Goal: Task Accomplishment & Management: Use online tool/utility

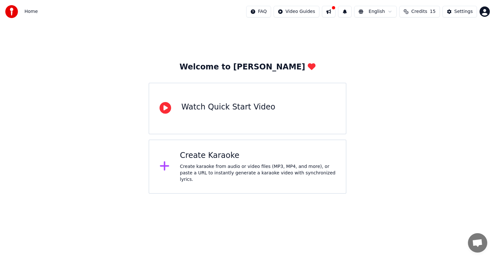
click at [232, 155] on div "Create Karaoke" at bounding box center [258, 155] width 156 height 10
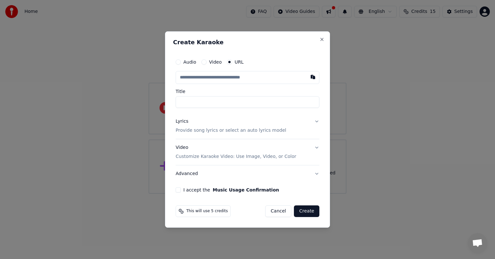
click at [178, 63] on button "Audio" at bounding box center [178, 61] width 5 height 5
click at [193, 80] on div "Choose File" at bounding box center [194, 78] width 36 height 12
type input "**********"
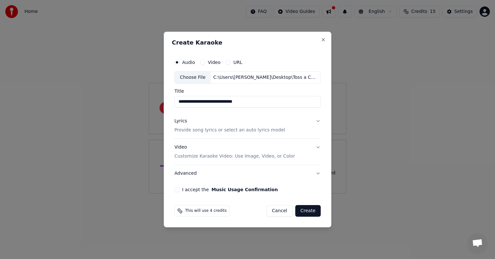
click at [316, 119] on button "Lyrics Provide song lyrics or select an auto lyrics model" at bounding box center [247, 126] width 146 height 26
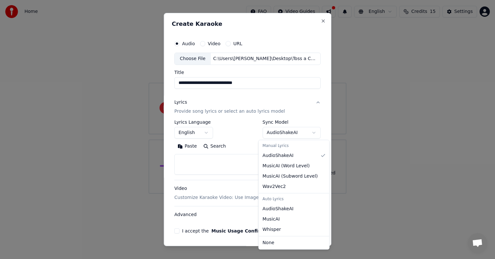
click at [312, 134] on body "**********" at bounding box center [247, 96] width 495 height 193
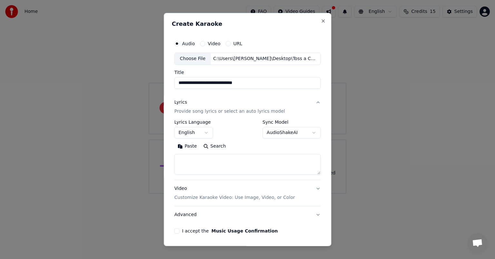
click at [242, 157] on textarea at bounding box center [247, 164] width 146 height 21
paste textarea "**********"
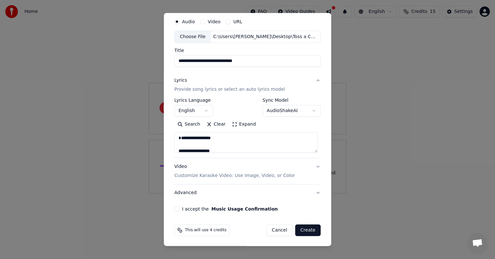
type textarea "**********"
click at [314, 164] on button "Video Customize Karaoke Video: Use Image, Video, or Color" at bounding box center [247, 171] width 146 height 26
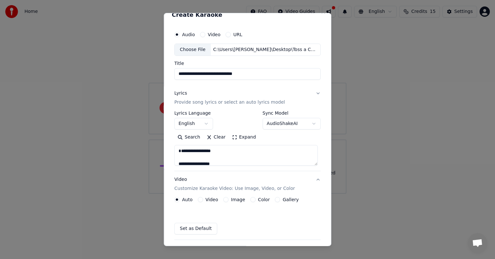
scroll to position [5, 0]
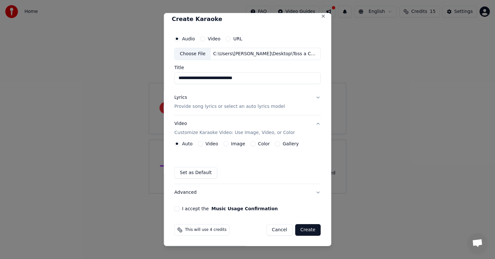
click at [315, 122] on button "Video Customize Karaoke Video: Use Image, Video, or Color" at bounding box center [247, 128] width 146 height 26
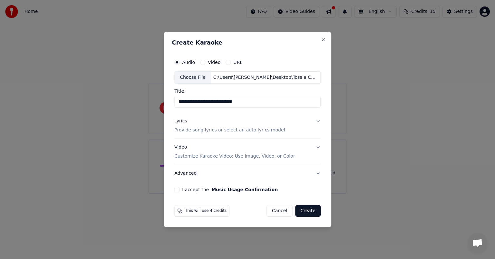
click at [179, 190] on button "I accept the Music Usage Confirmation" at bounding box center [176, 189] width 5 height 5
click at [311, 209] on button "Create" at bounding box center [307, 211] width 25 height 12
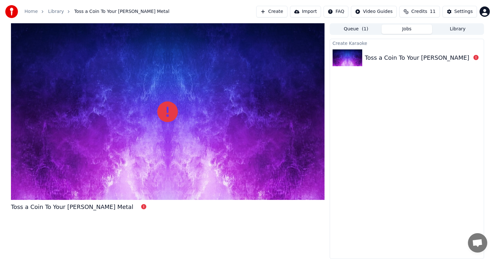
click at [168, 111] on icon at bounding box center [167, 111] width 21 height 21
click at [167, 112] on icon at bounding box center [167, 111] width 21 height 21
click at [375, 63] on div "Toss a Coin To Your [PERSON_NAME] Metal" at bounding box center [407, 58] width 154 height 22
click at [376, 57] on div "Toss a Coin To Your [PERSON_NAME] Metal" at bounding box center [426, 57] width 123 height 9
click at [381, 58] on div "Toss a Coin To Your [PERSON_NAME] Metal" at bounding box center [426, 57] width 123 height 9
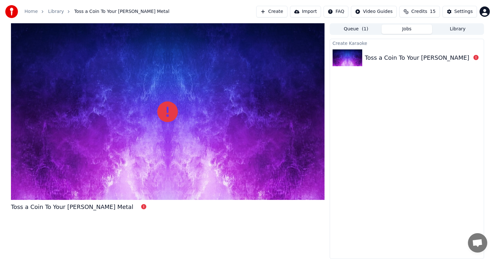
click at [382, 54] on div "Toss a Coin To Your [PERSON_NAME] Metal" at bounding box center [426, 57] width 123 height 9
click at [356, 28] on button "Queue ( 1 )" at bounding box center [356, 29] width 51 height 9
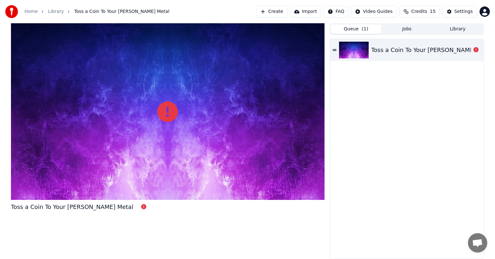
click at [388, 50] on div "Toss a Coin To Your [PERSON_NAME] Metal" at bounding box center [432, 49] width 123 height 9
click at [163, 113] on icon at bounding box center [167, 111] width 21 height 21
click at [178, 114] on icon at bounding box center [167, 111] width 21 height 21
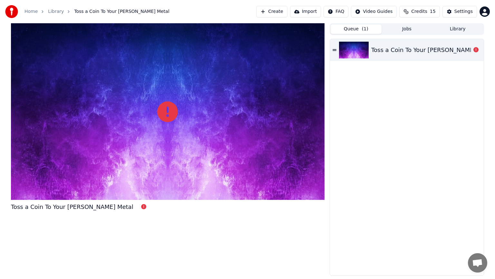
click at [166, 145] on div at bounding box center [168, 111] width 314 height 176
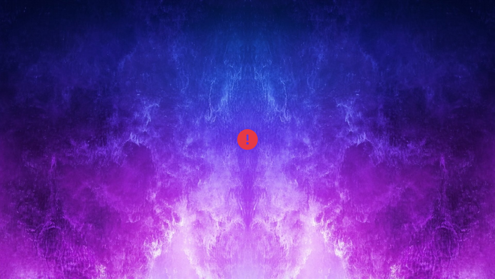
drag, startPoint x: 166, startPoint y: 145, endPoint x: 166, endPoint y: 138, distance: 7.4
click at [166, 145] on div at bounding box center [247, 139] width 495 height 279
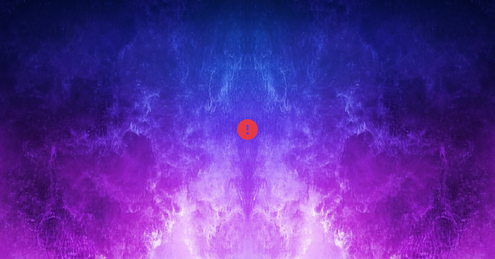
drag, startPoint x: 166, startPoint y: 138, endPoint x: 170, endPoint y: 135, distance: 4.6
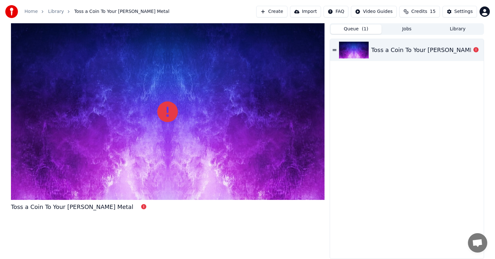
click at [166, 137] on div at bounding box center [168, 111] width 314 height 176
click at [170, 135] on div at bounding box center [168, 111] width 314 height 176
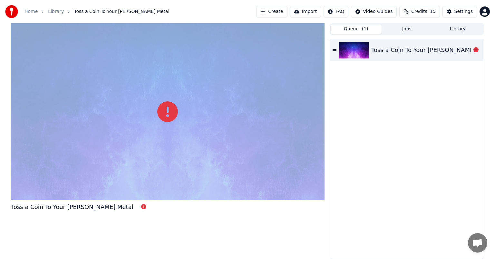
click at [170, 135] on div at bounding box center [168, 111] width 314 height 176
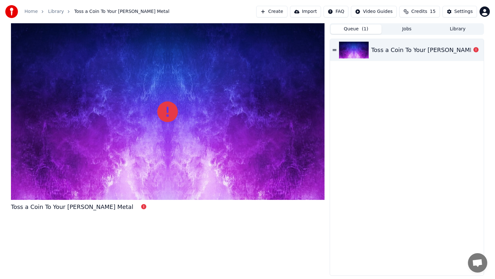
click at [171, 143] on div at bounding box center [168, 111] width 314 height 176
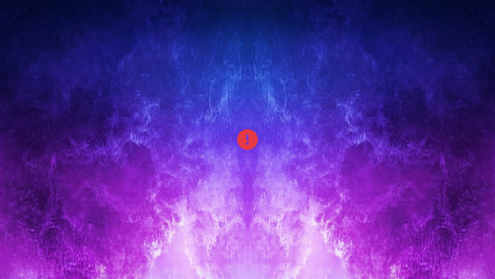
click at [189, 165] on div at bounding box center [247, 139] width 495 height 279
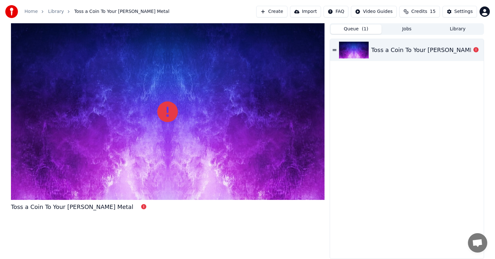
click at [370, 176] on div "Toss a Coin To Your [PERSON_NAME] Metal" at bounding box center [407, 148] width 154 height 219
click at [28, 12] on link "Home" at bounding box center [31, 11] width 13 height 6
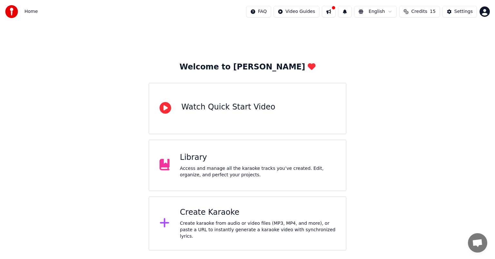
click at [202, 208] on div "Create Karaoke Create karaoke from audio or video files (MP3, MP4, and more), o…" at bounding box center [248, 223] width 198 height 54
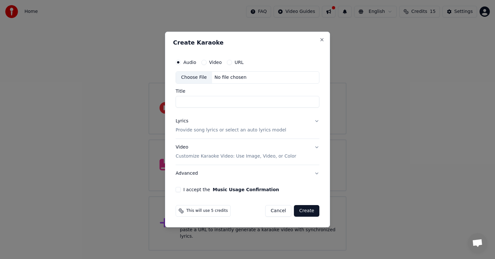
click at [200, 75] on div "Choose File" at bounding box center [194, 78] width 36 height 12
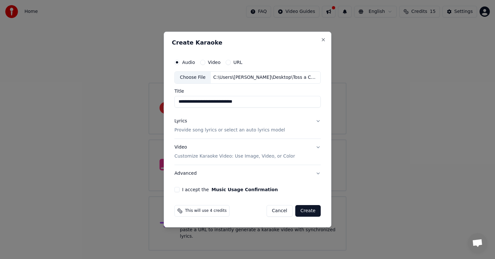
click at [257, 103] on input "**********" at bounding box center [247, 102] width 146 height 12
type input "**********"
click at [315, 120] on button "Lyrics Provide song lyrics or select an auto lyrics model" at bounding box center [247, 126] width 146 height 26
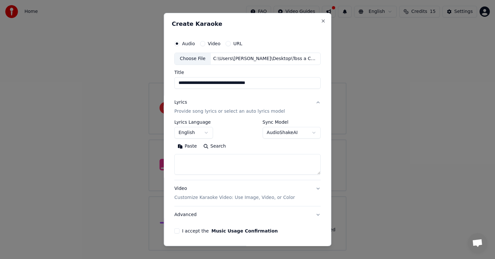
click at [246, 164] on textarea at bounding box center [247, 164] width 146 height 21
type textarea "**********"
click at [320, 155] on div "**********" at bounding box center [248, 129] width 168 height 233
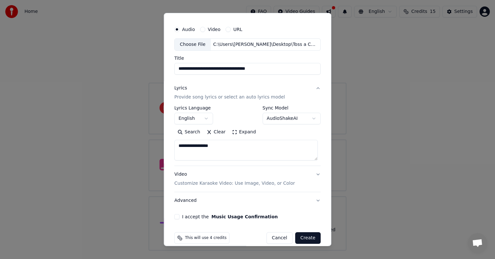
scroll to position [22, 0]
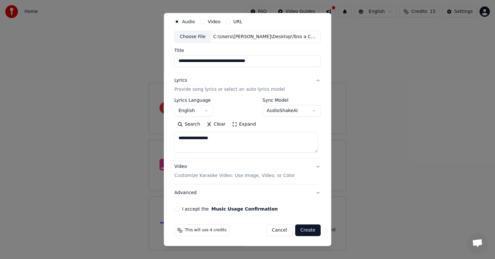
click at [177, 207] on button "I accept the Music Usage Confirmation" at bounding box center [176, 208] width 5 height 5
click at [309, 227] on button "Create" at bounding box center [307, 230] width 25 height 12
